Goal: Information Seeking & Learning: Check status

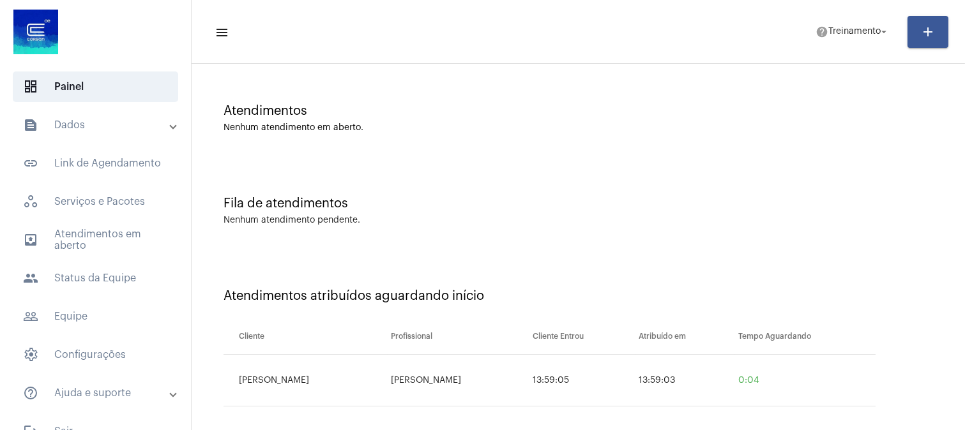
scroll to position [88, 0]
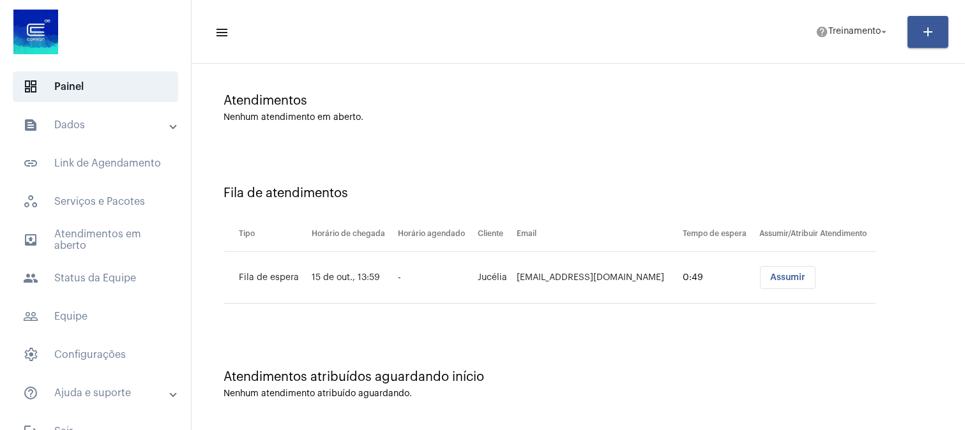
click at [354, 317] on div "Fila de atendimentos Tipo Horário de chegada Horário agendado Cliente Email Tem…" at bounding box center [578, 240] width 761 height 184
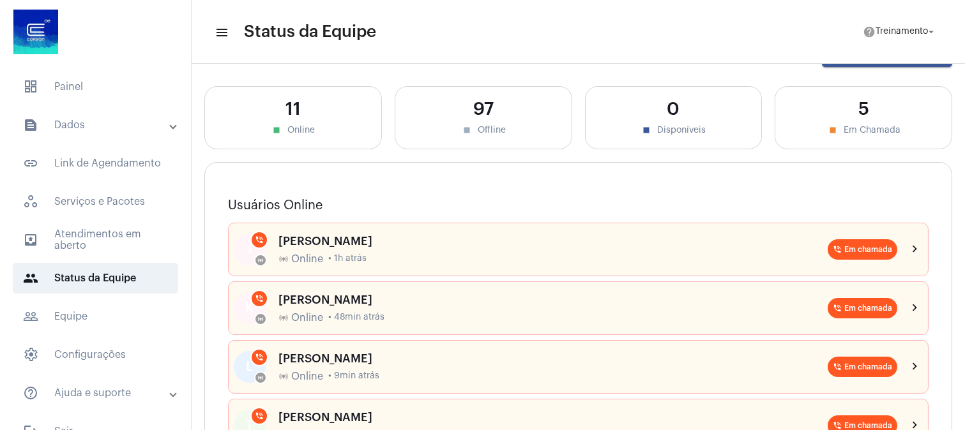
scroll to position [71, 0]
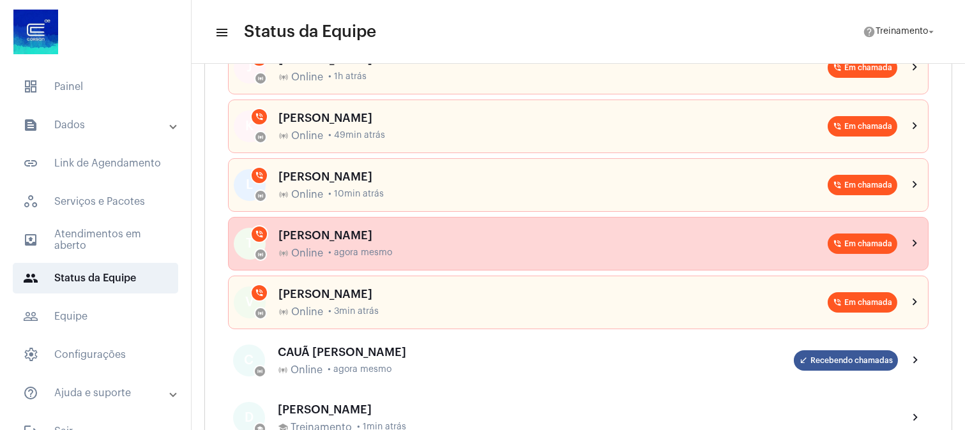
scroll to position [142, 0]
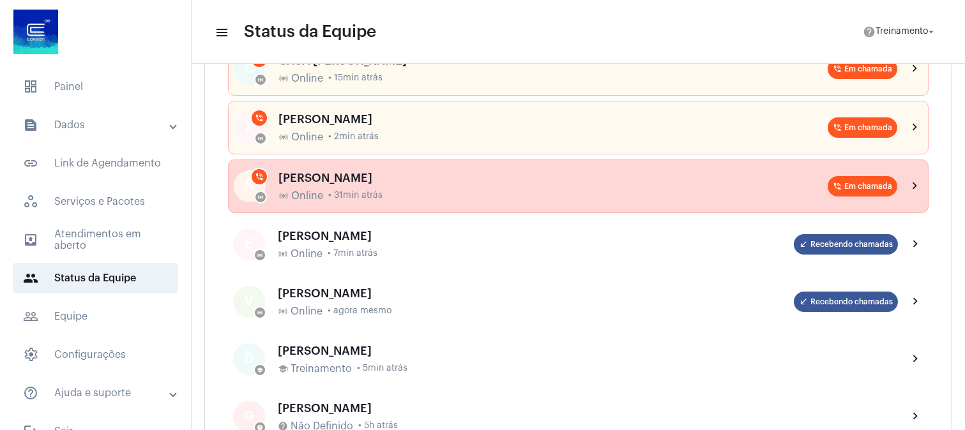
scroll to position [71, 0]
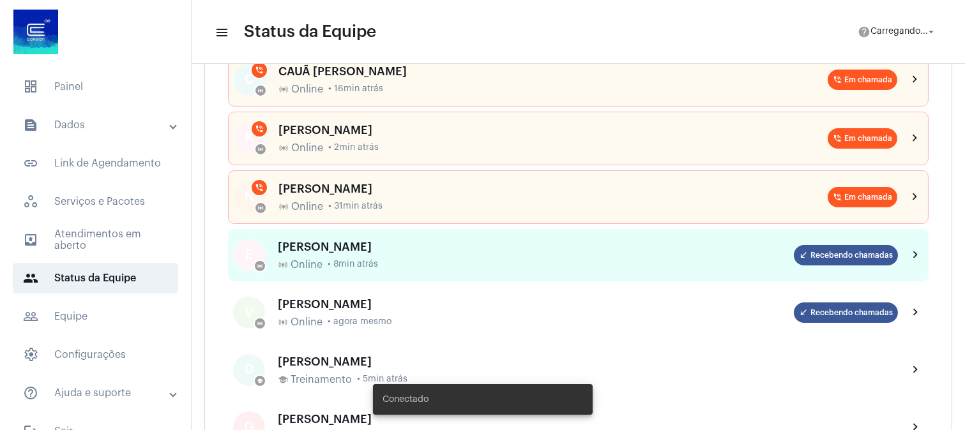
scroll to position [213, 0]
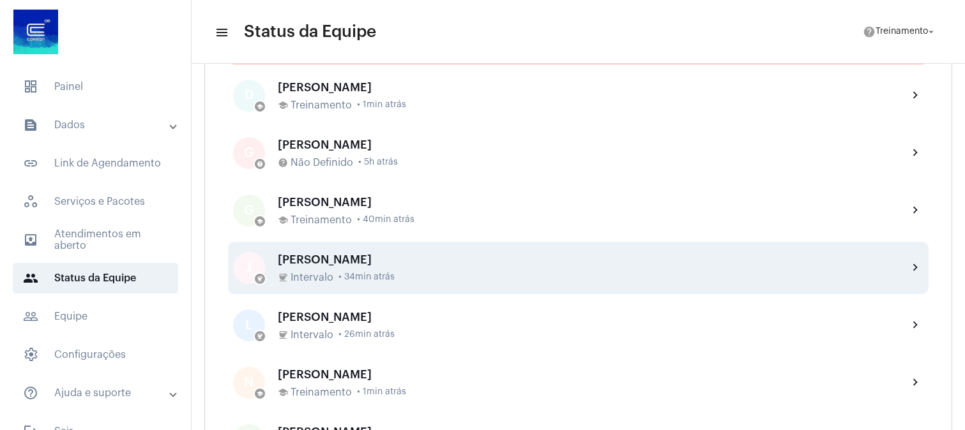
scroll to position [142, 0]
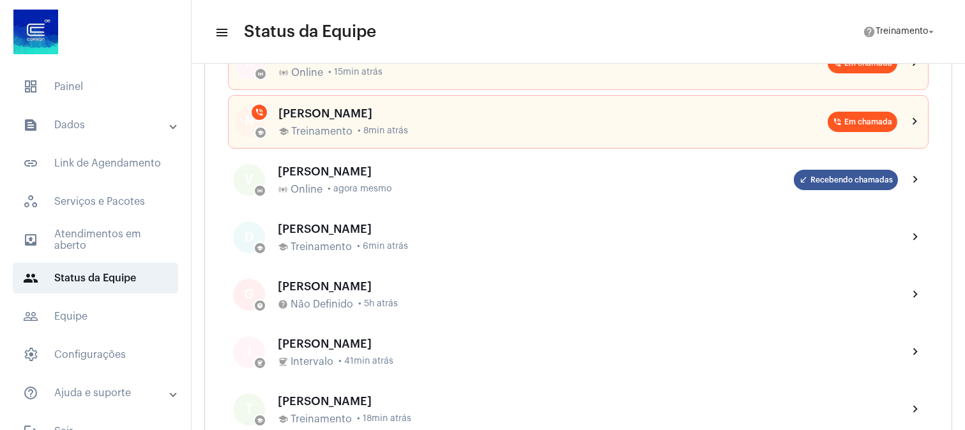
scroll to position [213, 0]
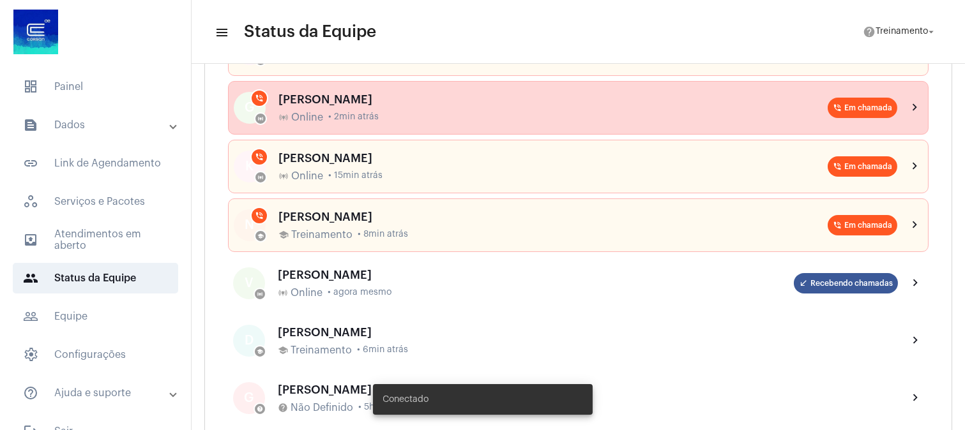
scroll to position [354, 0]
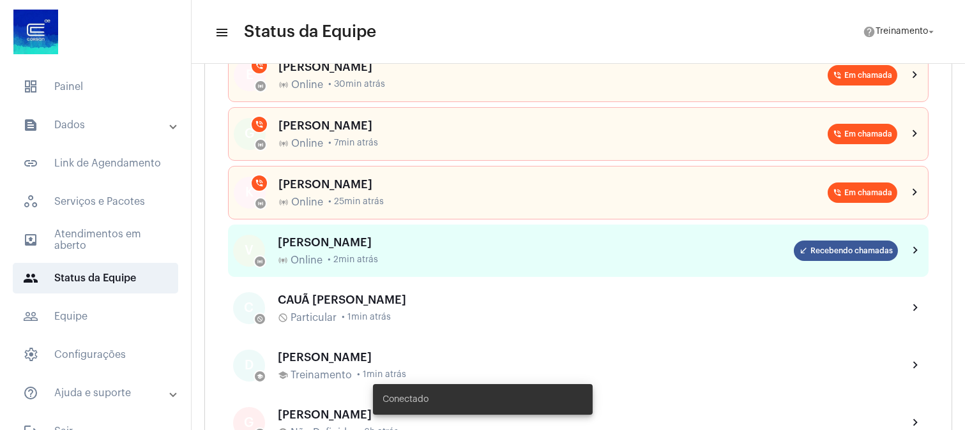
scroll to position [284, 0]
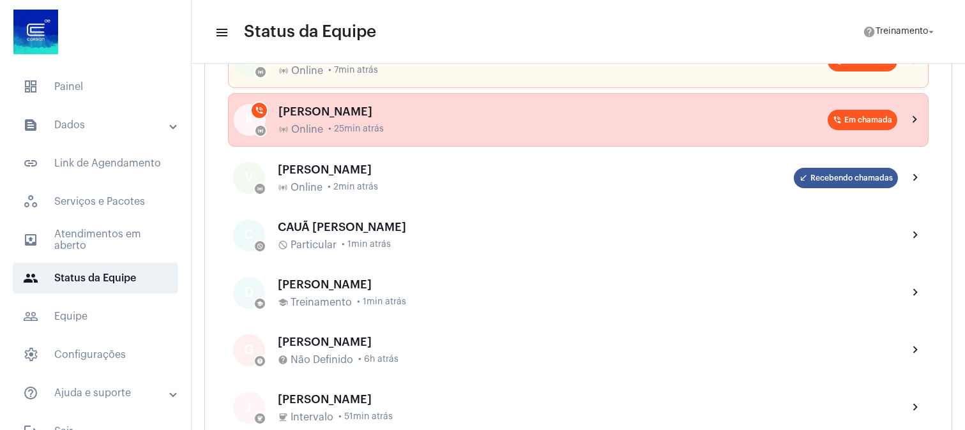
click at [418, 125] on div "online_prediction Online • 25min atrás" at bounding box center [552, 129] width 549 height 11
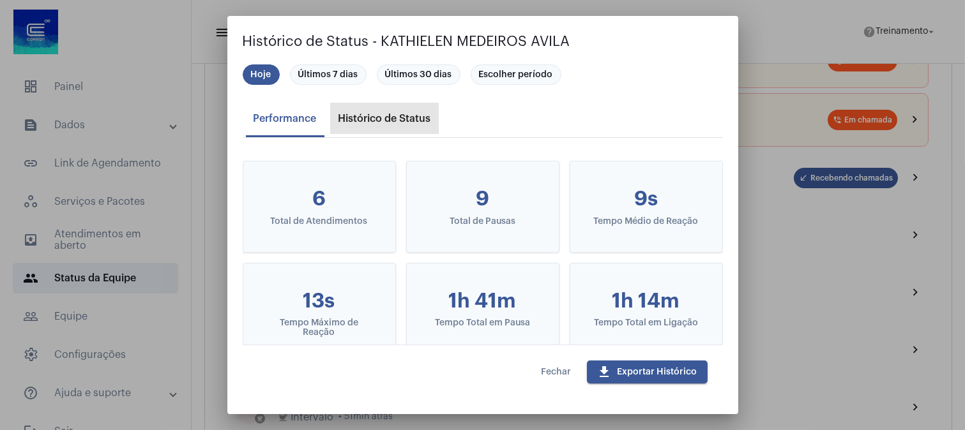
click at [356, 107] on div "Histórico de Status" at bounding box center [385, 118] width 108 height 31
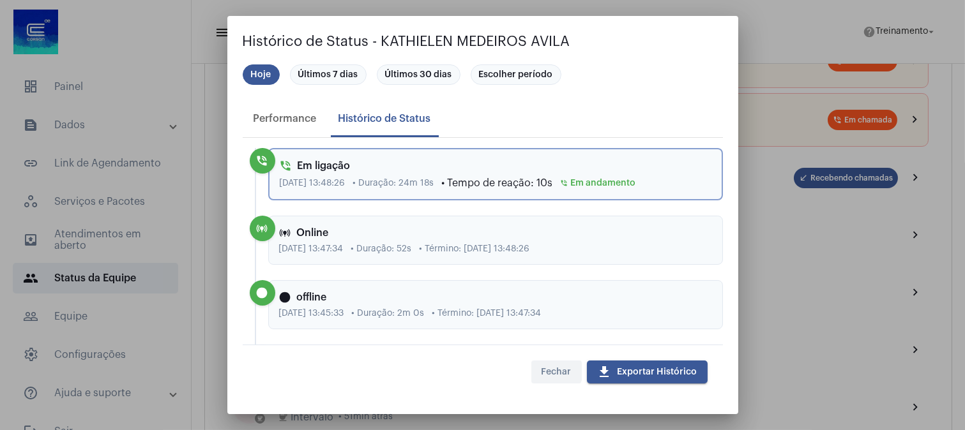
click at [554, 370] on span "Fechar" at bounding box center [557, 372] width 30 height 9
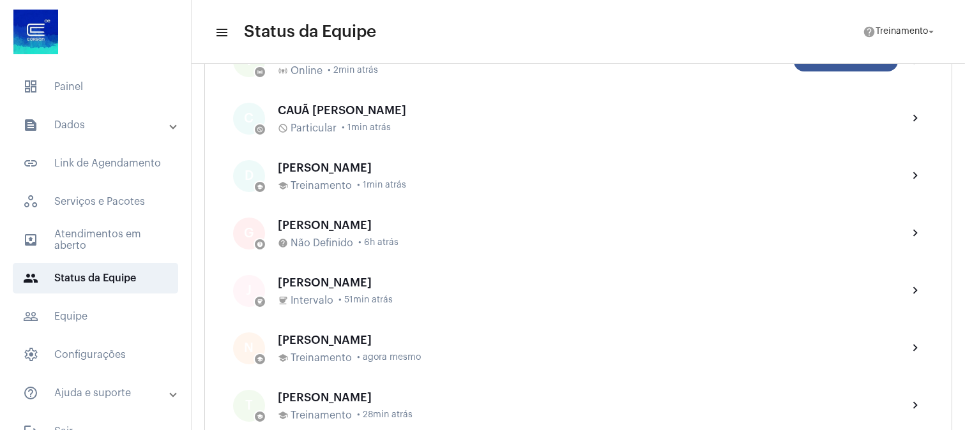
scroll to position [425, 0]
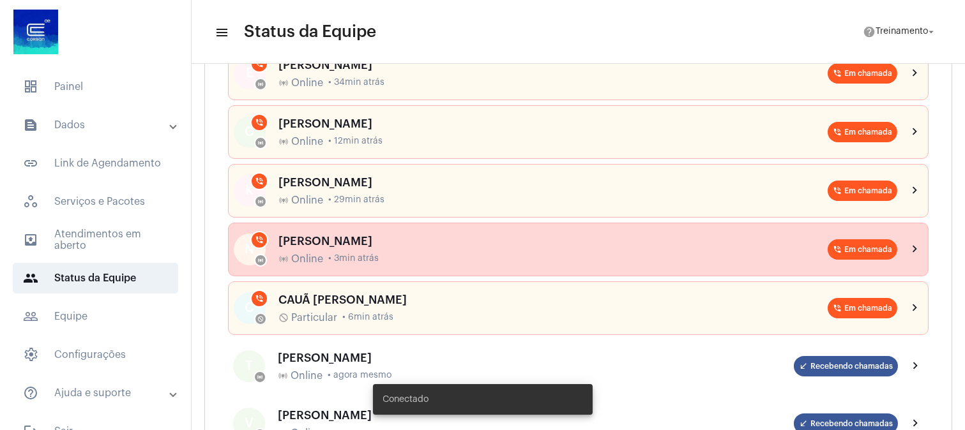
scroll to position [354, 0]
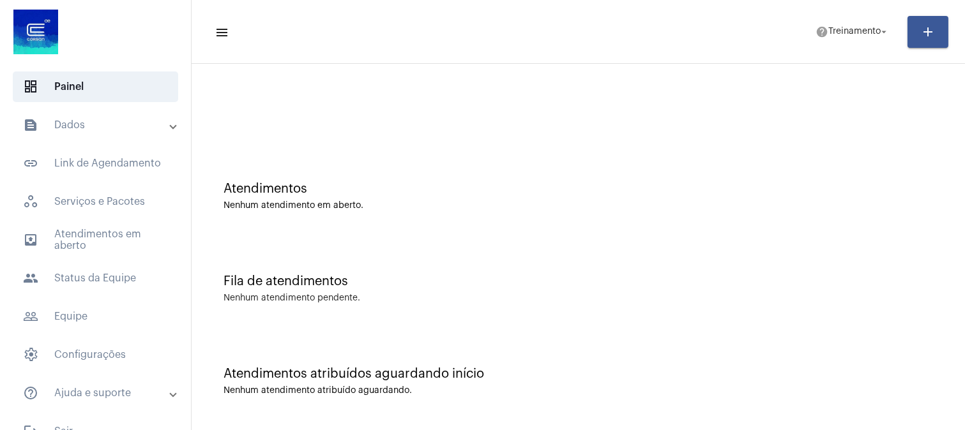
click at [604, 167] on div "Atendimentos Nenhum atendimento em aberto." at bounding box center [578, 190] width 761 height 93
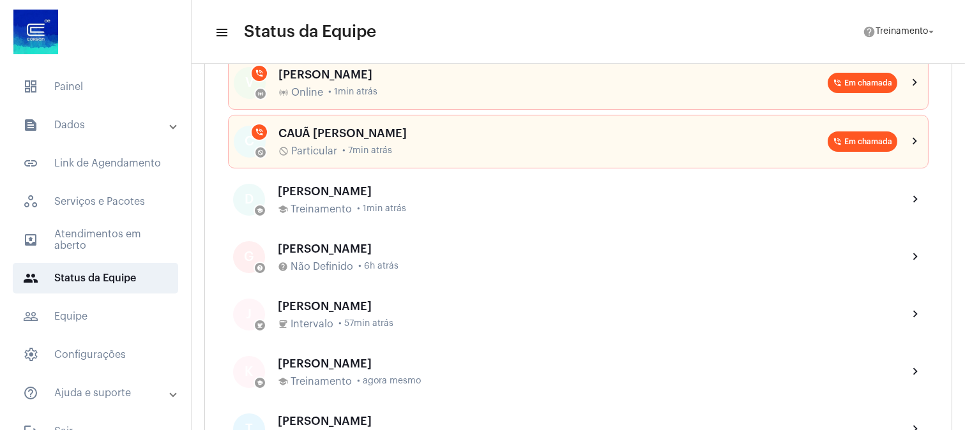
scroll to position [142, 0]
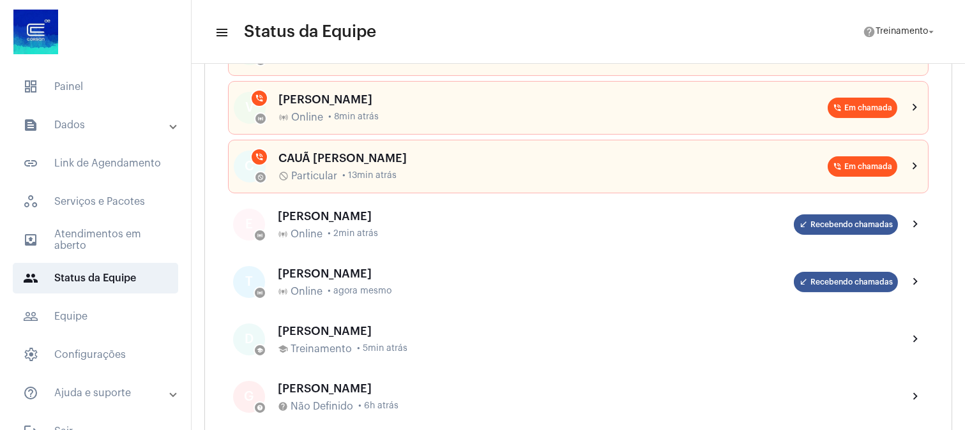
scroll to position [142, 0]
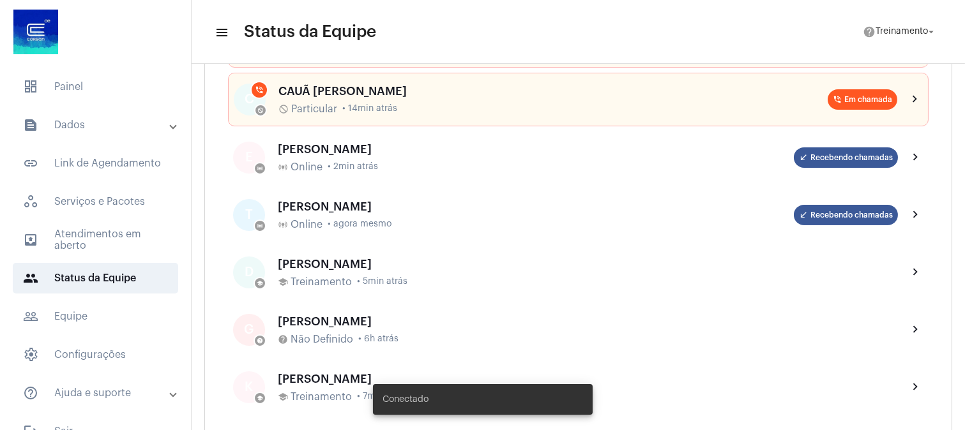
scroll to position [425, 0]
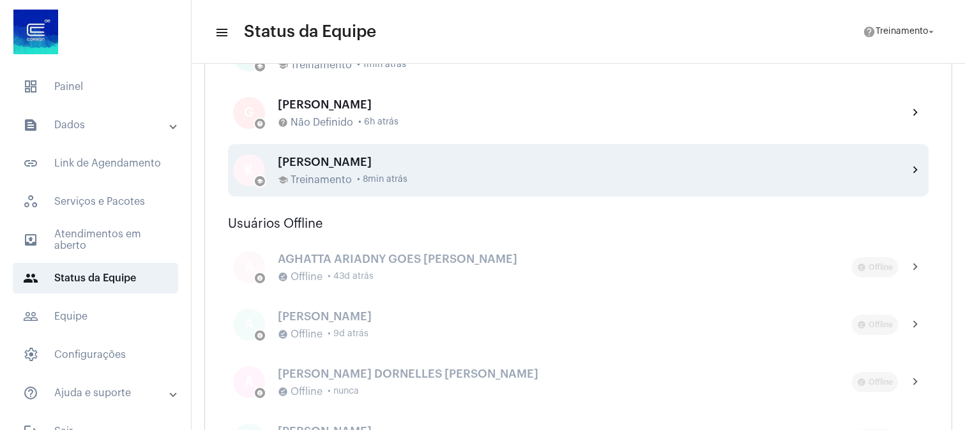
scroll to position [213, 0]
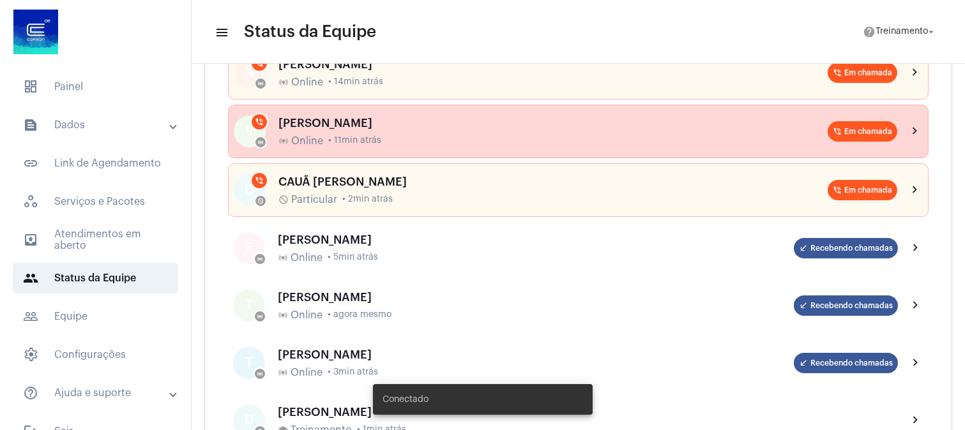
scroll to position [284, 0]
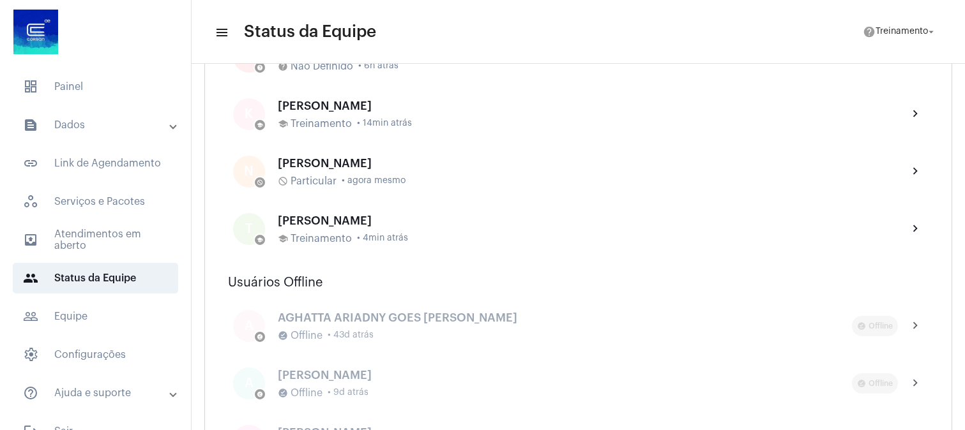
scroll to position [425, 0]
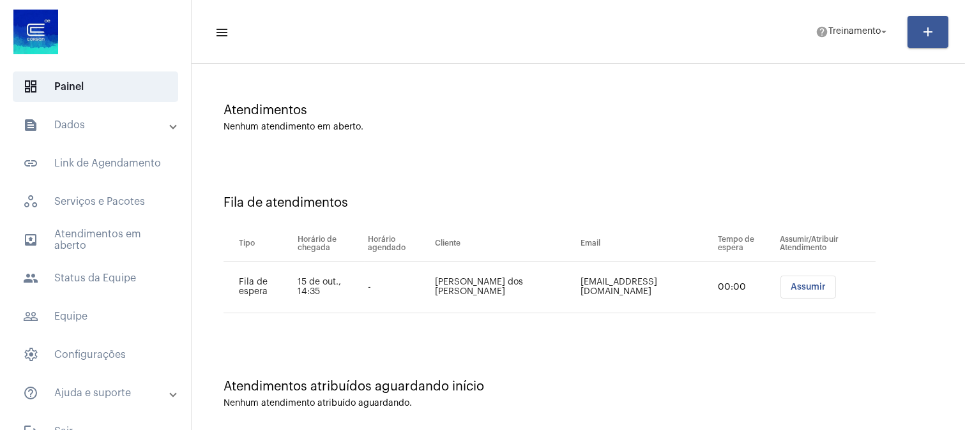
scroll to position [88, 0]
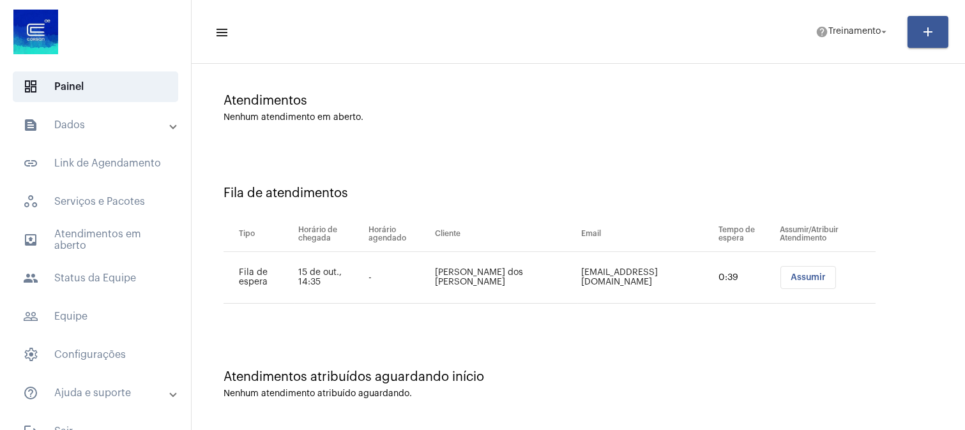
click at [652, 340] on div "Atendimentos atribuídos aguardando início Nenhum atendimento atribuído aguardan…" at bounding box center [578, 378] width 761 height 93
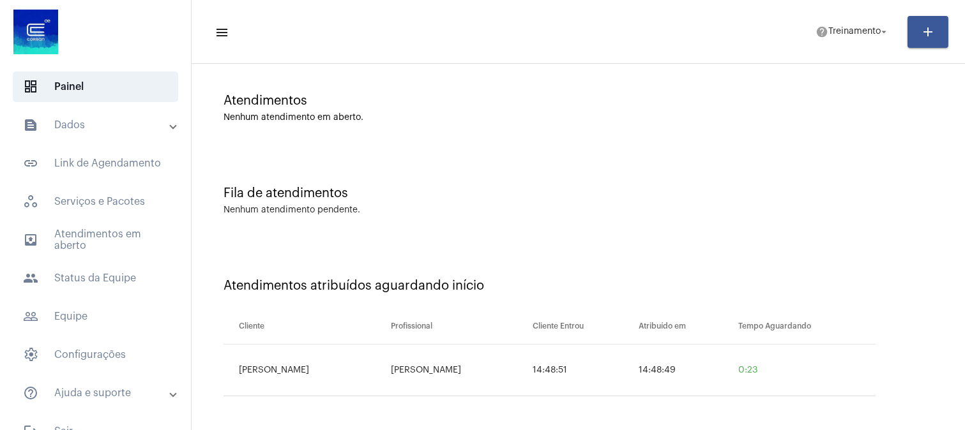
scroll to position [0, 0]
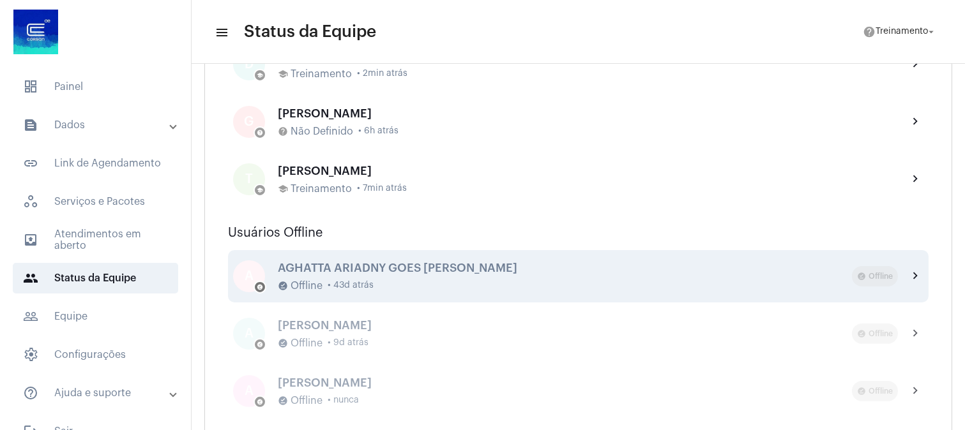
scroll to position [710, 0]
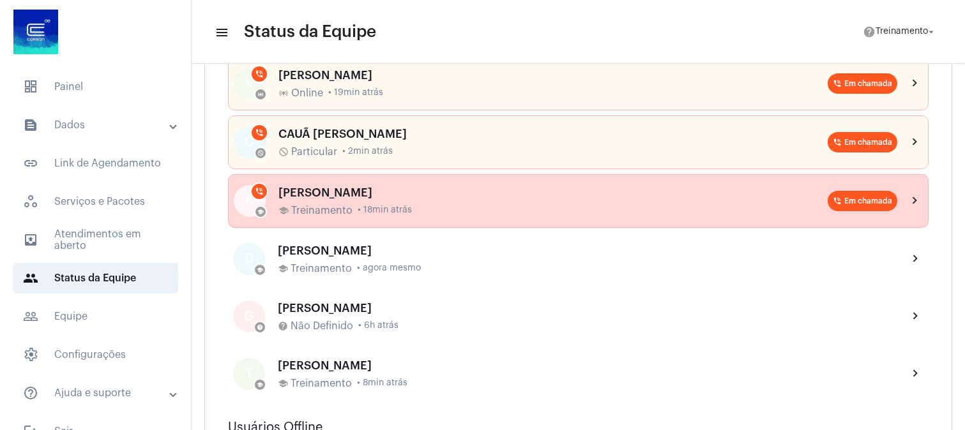
scroll to position [567, 0]
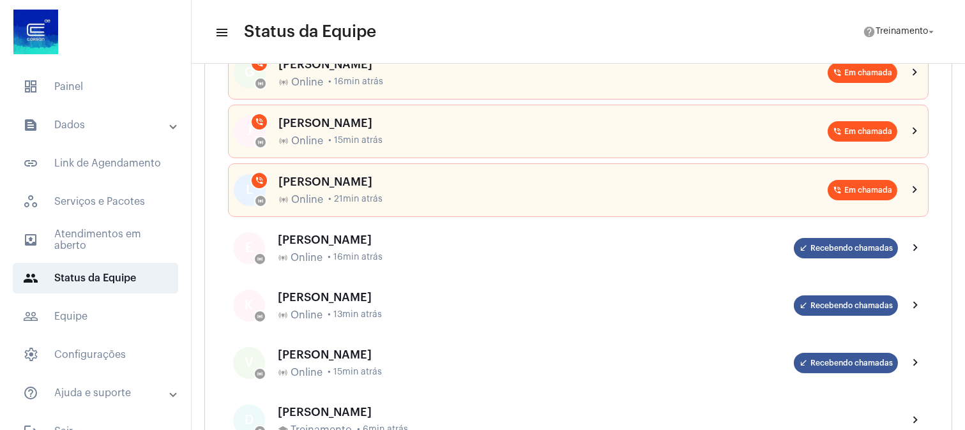
scroll to position [71, 0]
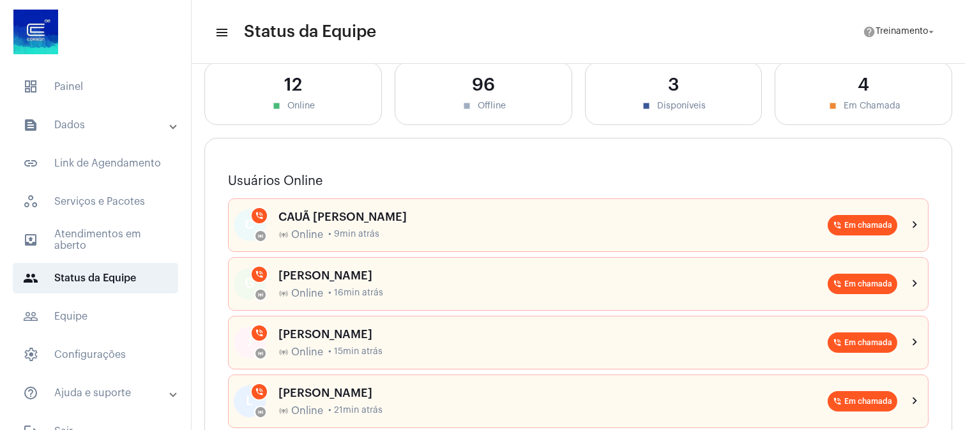
scroll to position [142, 0]
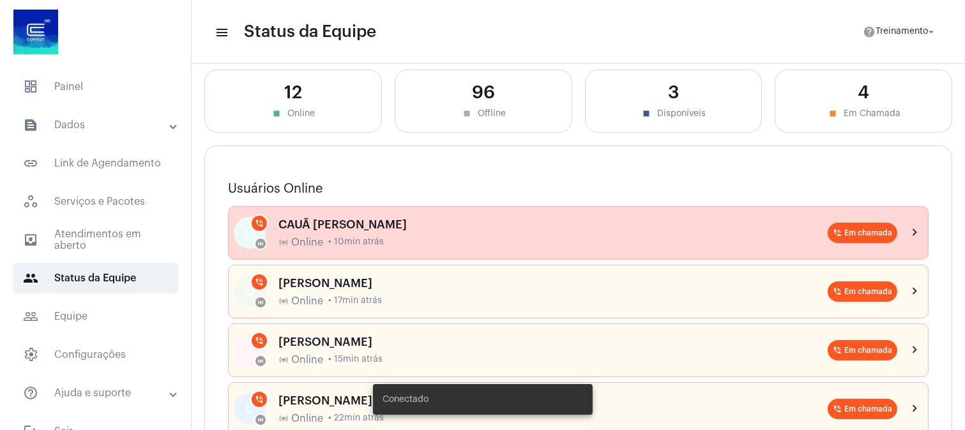
scroll to position [142, 0]
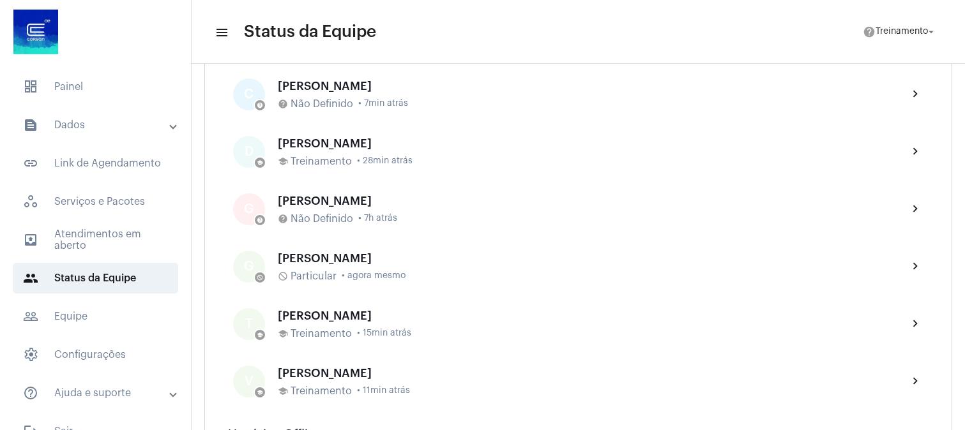
scroll to position [639, 0]
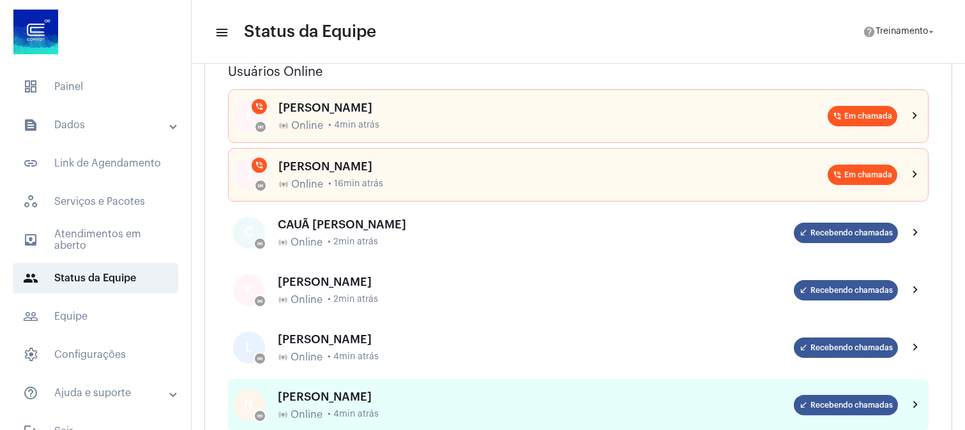
scroll to position [142, 0]
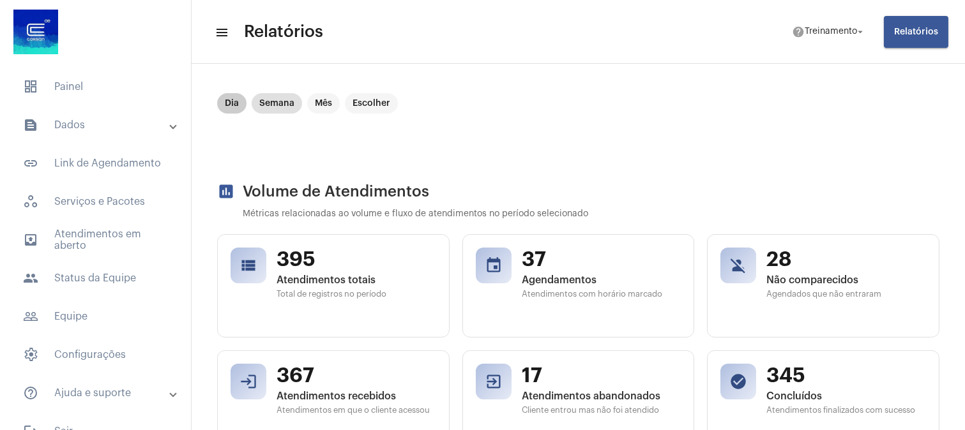
click at [230, 102] on mat-chip "Dia" at bounding box center [231, 103] width 29 height 20
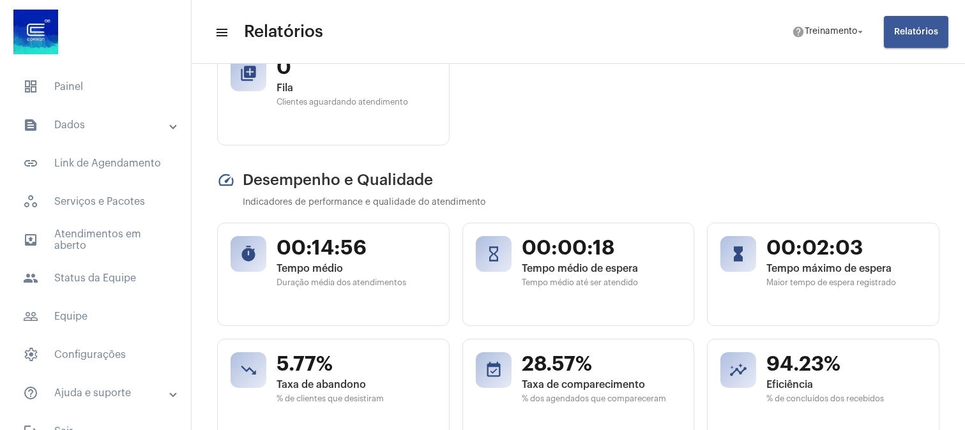
scroll to position [425, 0]
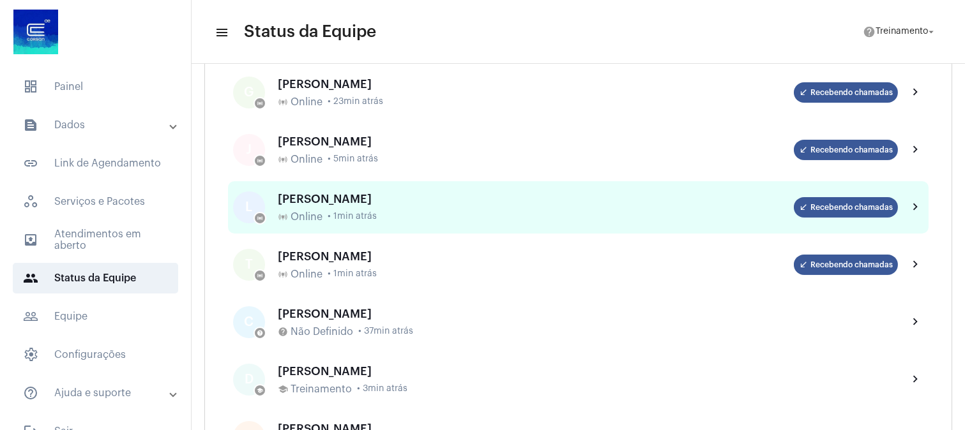
scroll to position [142, 0]
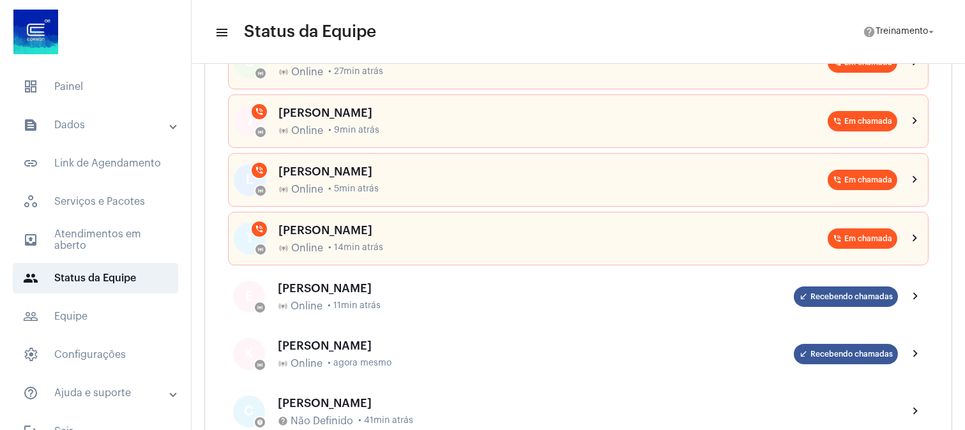
scroll to position [284, 0]
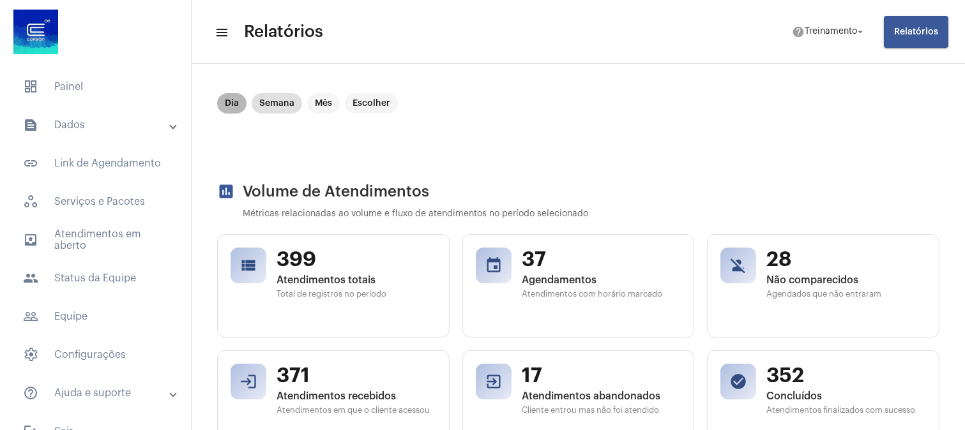
click at [225, 98] on mat-chip "Dia" at bounding box center [231, 103] width 29 height 20
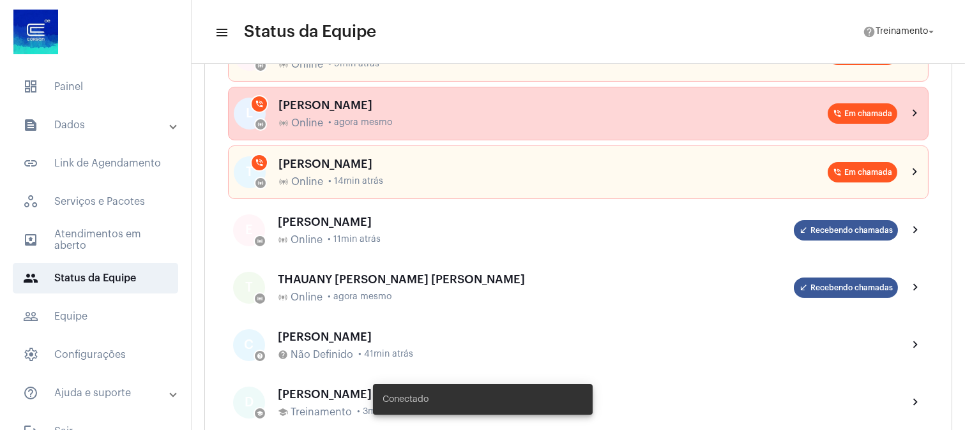
scroll to position [354, 0]
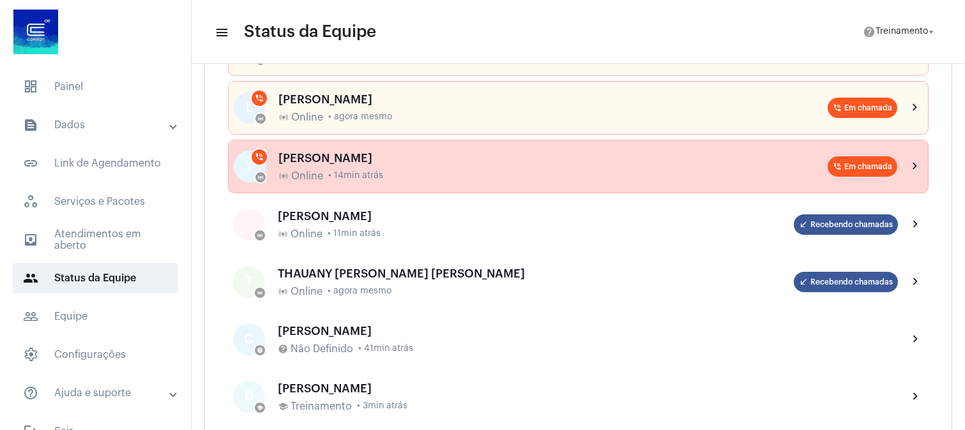
click at [347, 175] on span "• 14min atrás" at bounding box center [355, 176] width 55 height 10
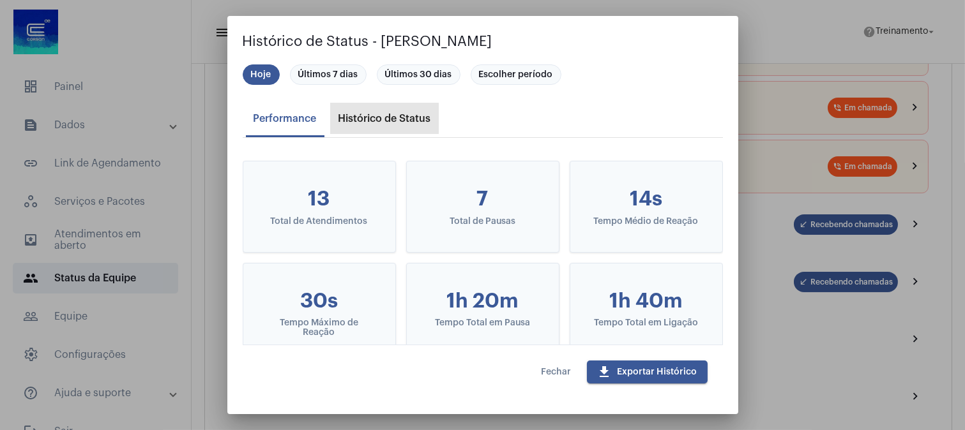
click at [378, 110] on div "Histórico de Status" at bounding box center [385, 118] width 108 height 31
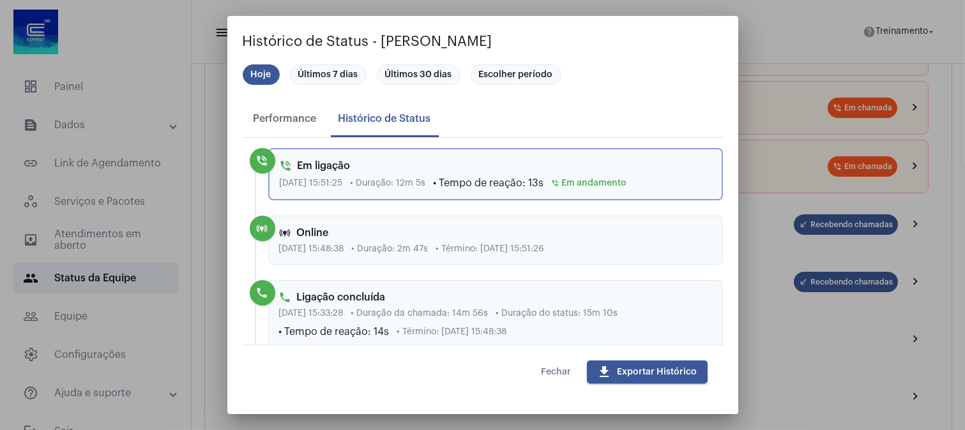
click at [572, 369] on button "Fechar" at bounding box center [556, 372] width 50 height 23
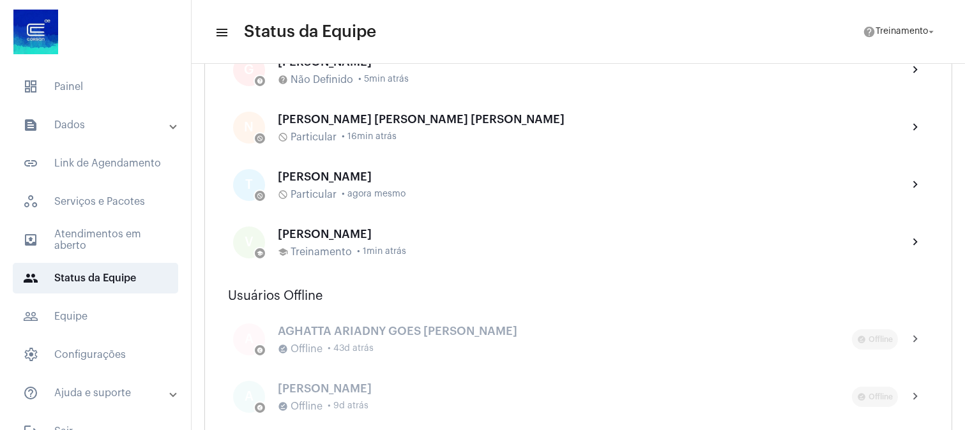
scroll to position [639, 0]
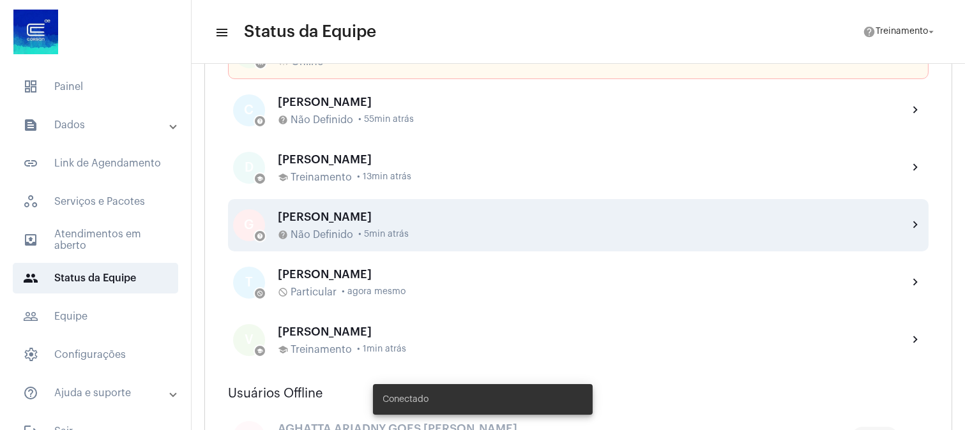
scroll to position [567, 0]
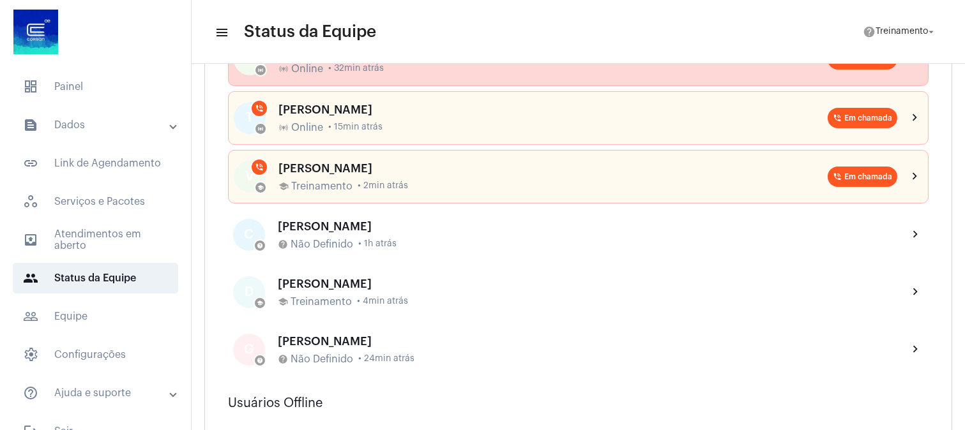
scroll to position [496, 0]
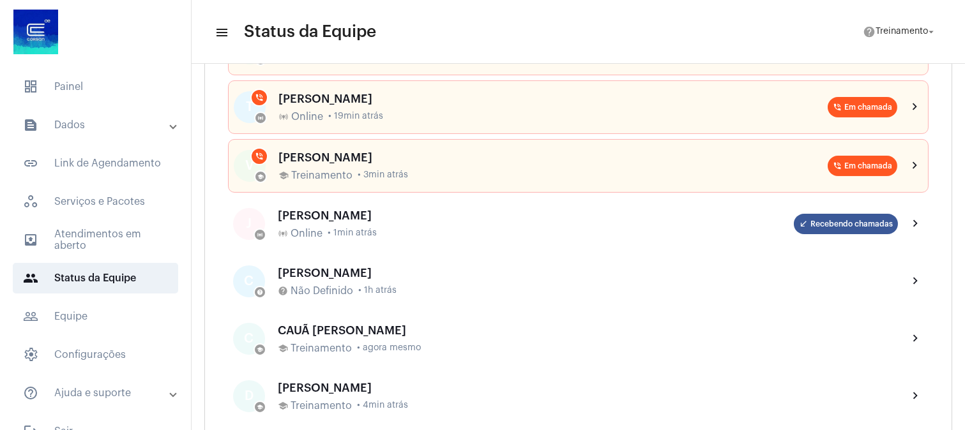
scroll to position [354, 0]
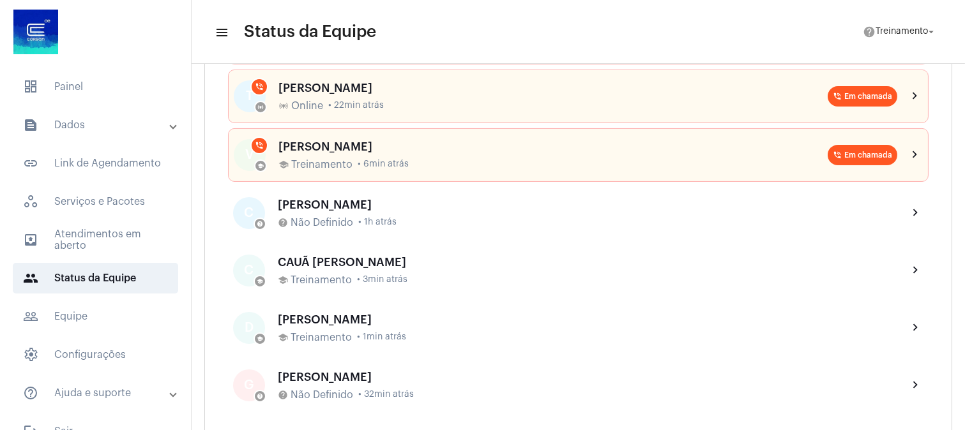
scroll to position [425, 0]
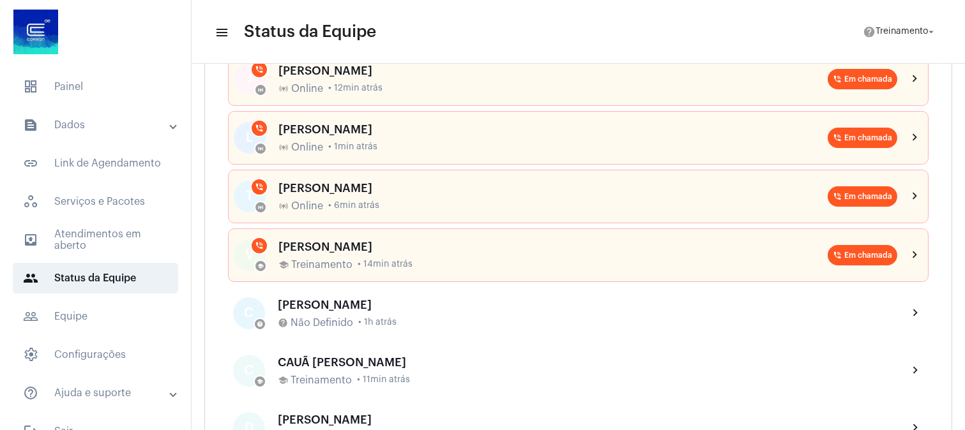
scroll to position [213, 0]
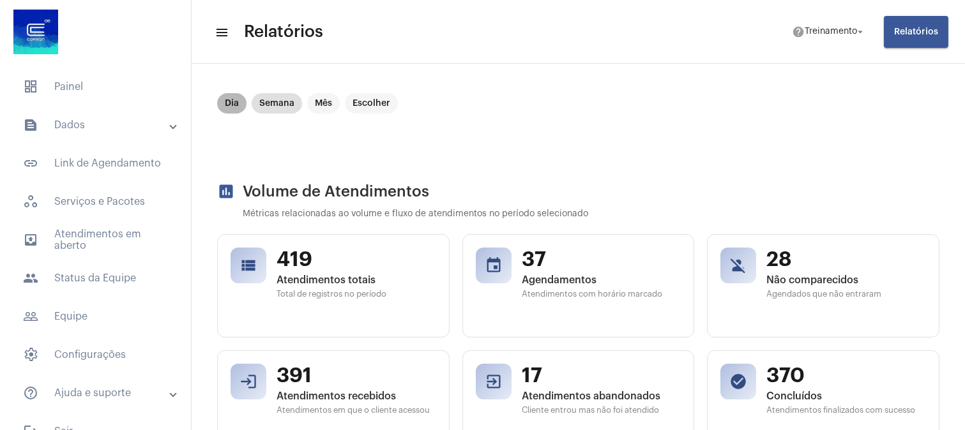
click at [227, 103] on mat-chip "Dia" at bounding box center [231, 103] width 29 height 20
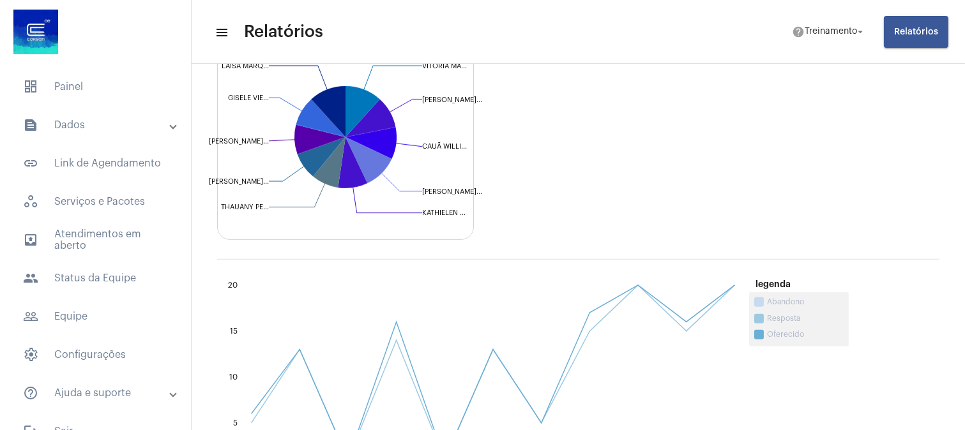
scroll to position [851, 0]
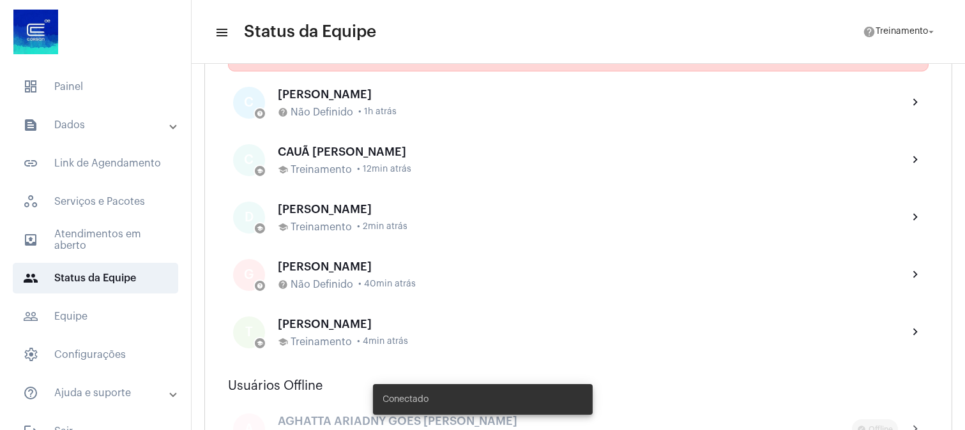
scroll to position [425, 0]
